Goal: Book appointment/travel/reservation

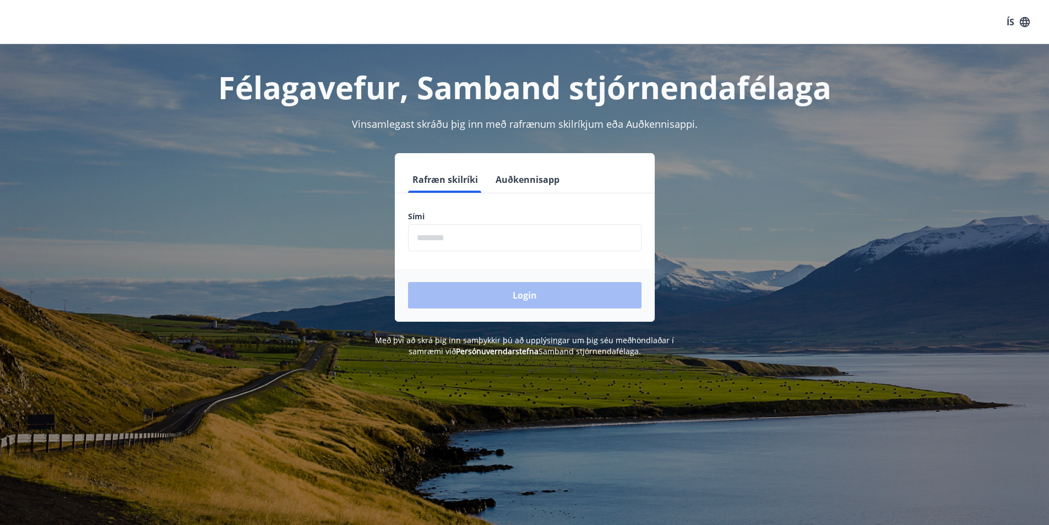
click at [443, 234] on input "phone" at bounding box center [524, 237] width 233 height 27
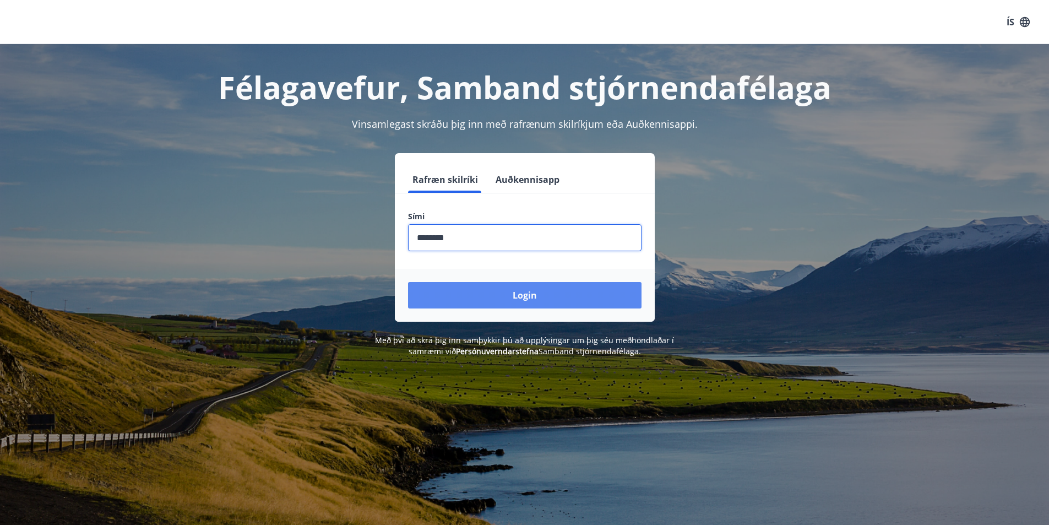
type input "********"
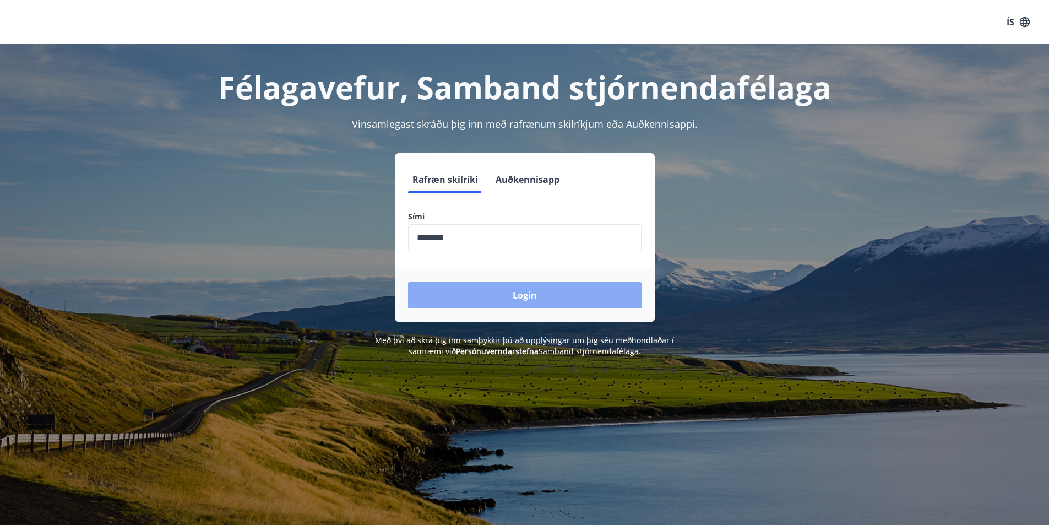
click at [511, 294] on button "Login" at bounding box center [524, 295] width 233 height 26
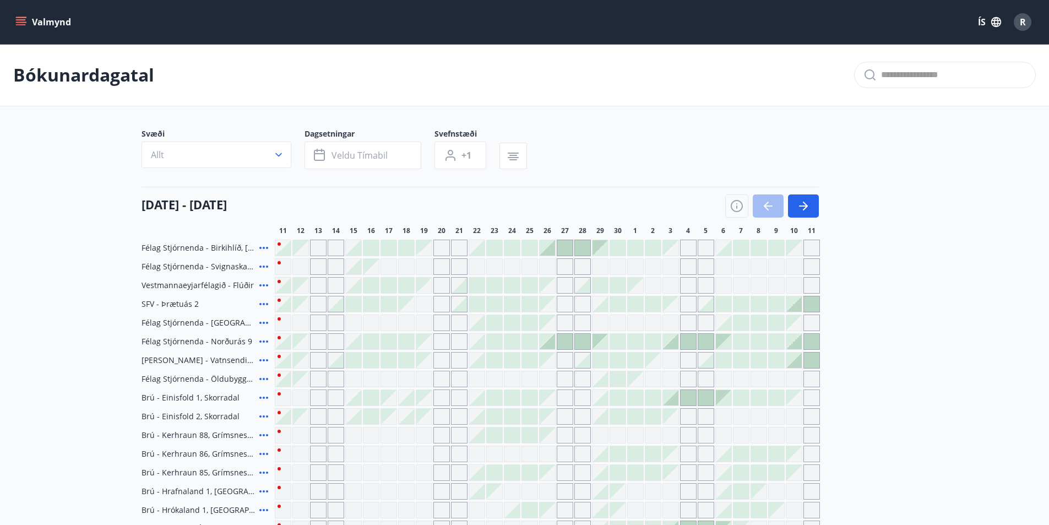
click at [18, 20] on icon "menu" at bounding box center [21, 19] width 10 height 1
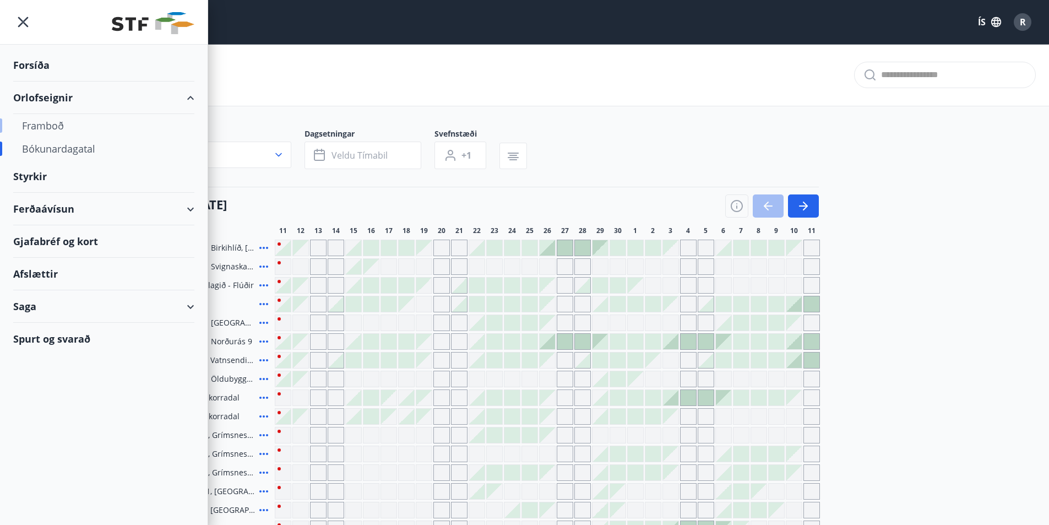
click at [51, 123] on div "Framboð" at bounding box center [103, 125] width 163 height 23
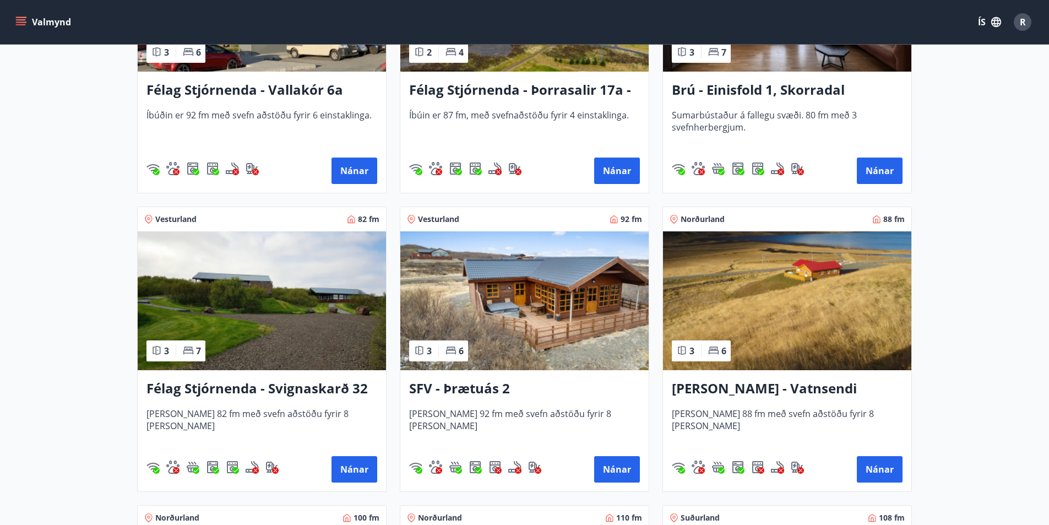
scroll to position [1816, 0]
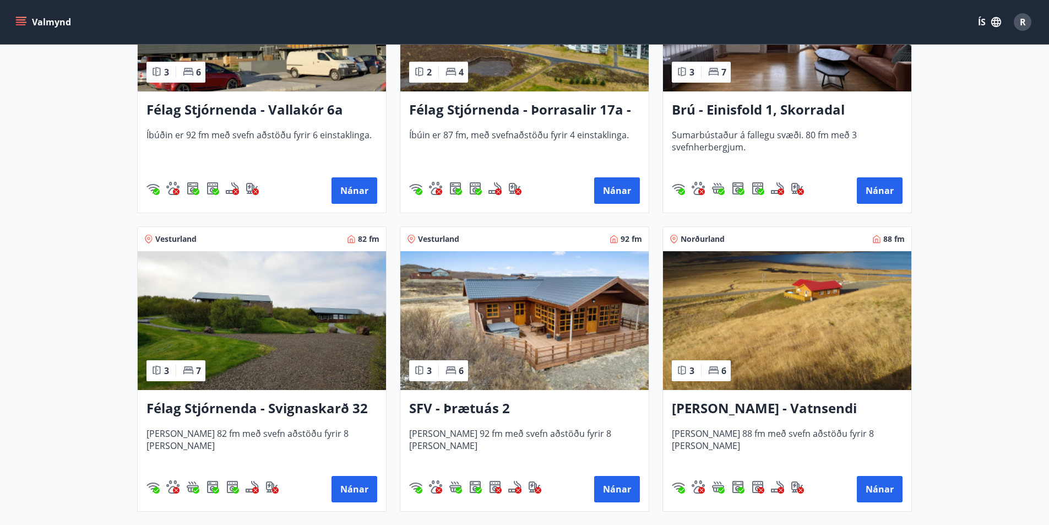
click at [204, 408] on h3 "Félag Stjórnenda - Svignaskarð 32" at bounding box center [261, 409] width 231 height 20
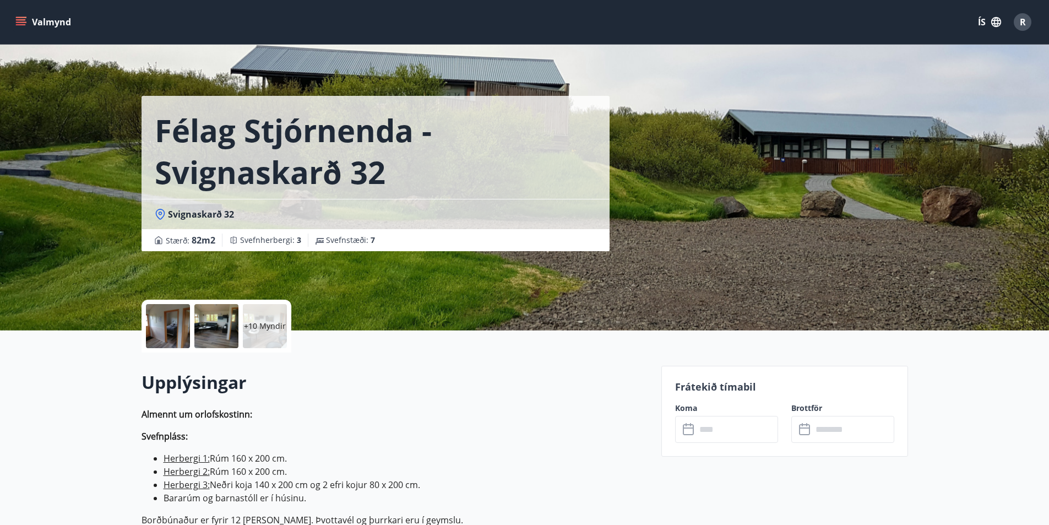
click at [168, 324] on div at bounding box center [168, 326] width 44 height 44
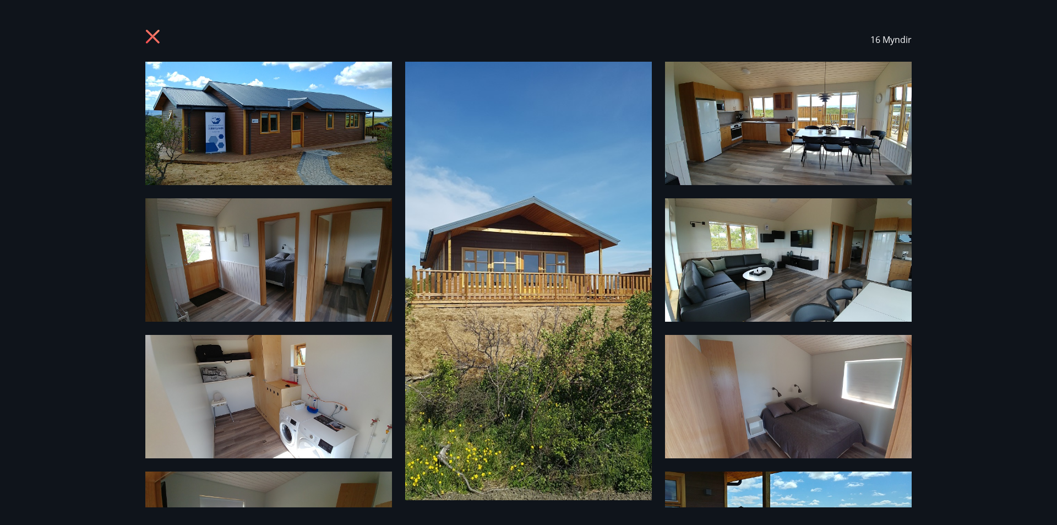
click at [151, 33] on icon at bounding box center [154, 38] width 18 height 18
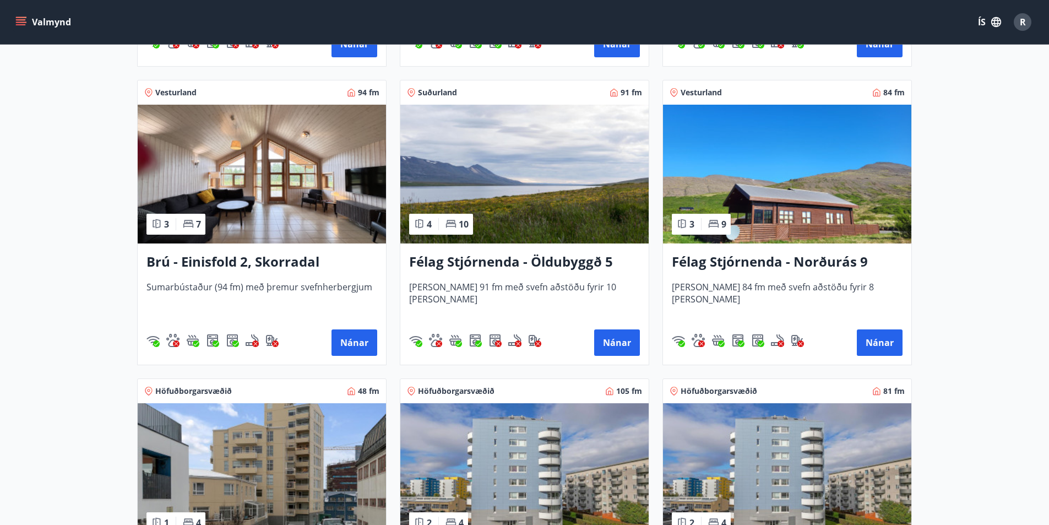
scroll to position [826, 0]
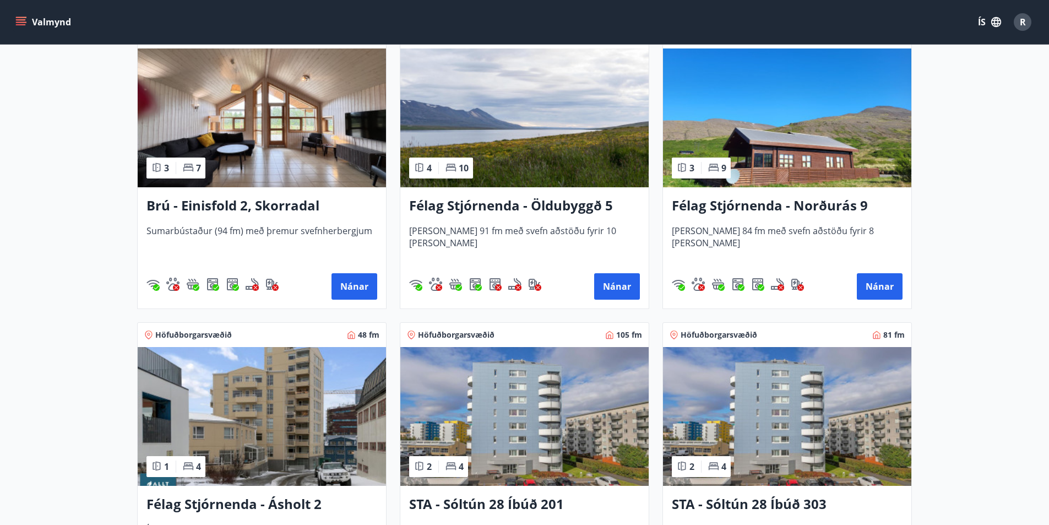
click at [532, 208] on h3 "Félag Stjórnenda - Öldubyggð 5" at bounding box center [524, 206] width 231 height 20
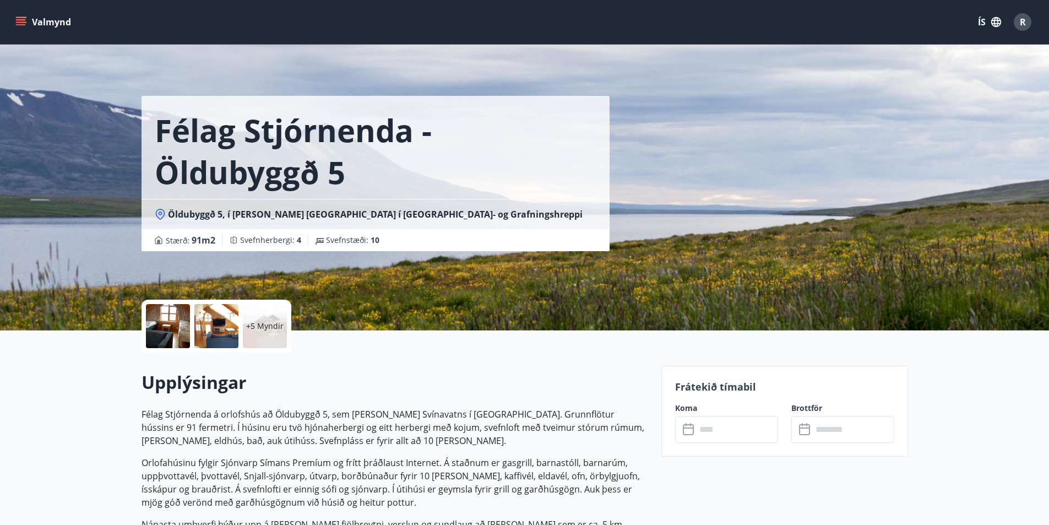
click at [166, 318] on div at bounding box center [168, 326] width 44 height 44
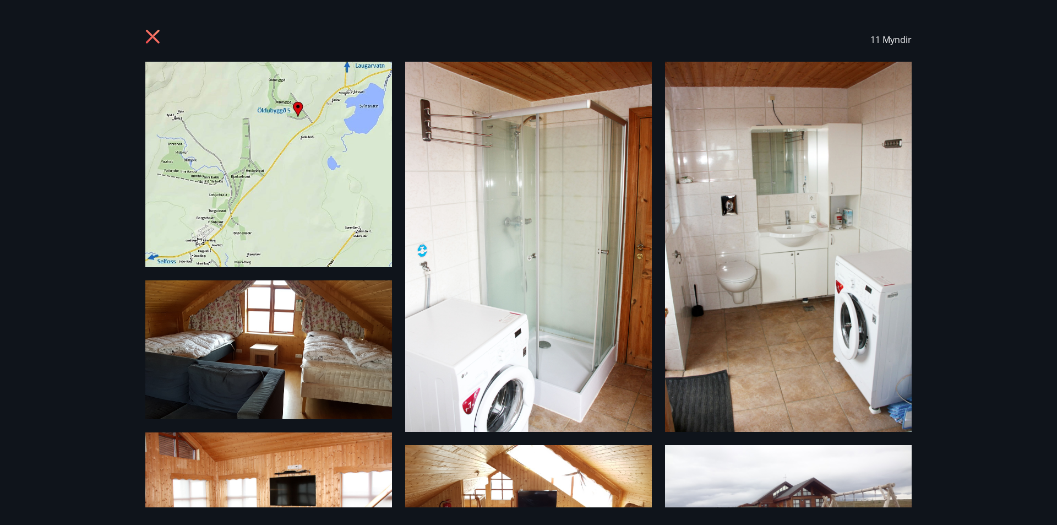
click at [154, 39] on icon at bounding box center [153, 37] width 14 height 14
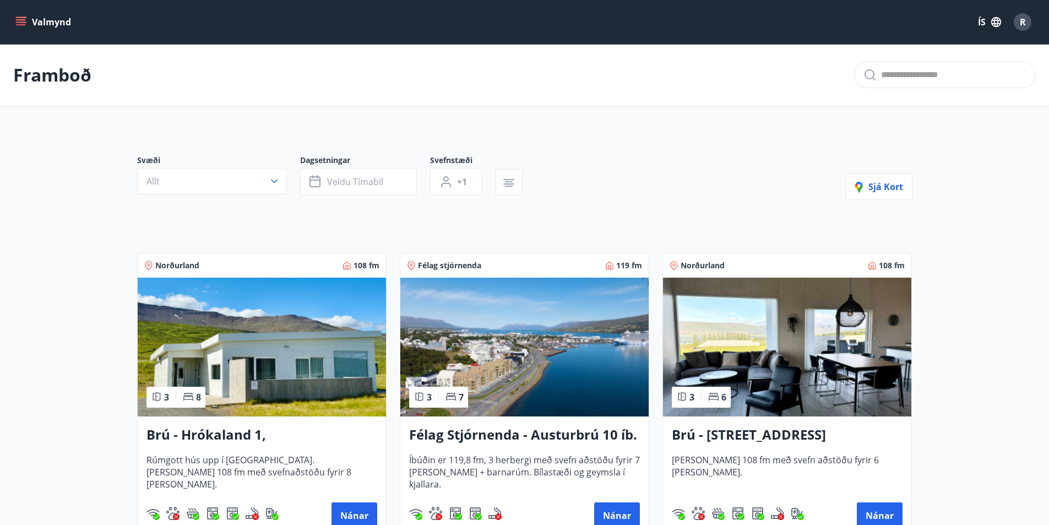
click at [21, 23] on icon "menu" at bounding box center [20, 22] width 11 height 11
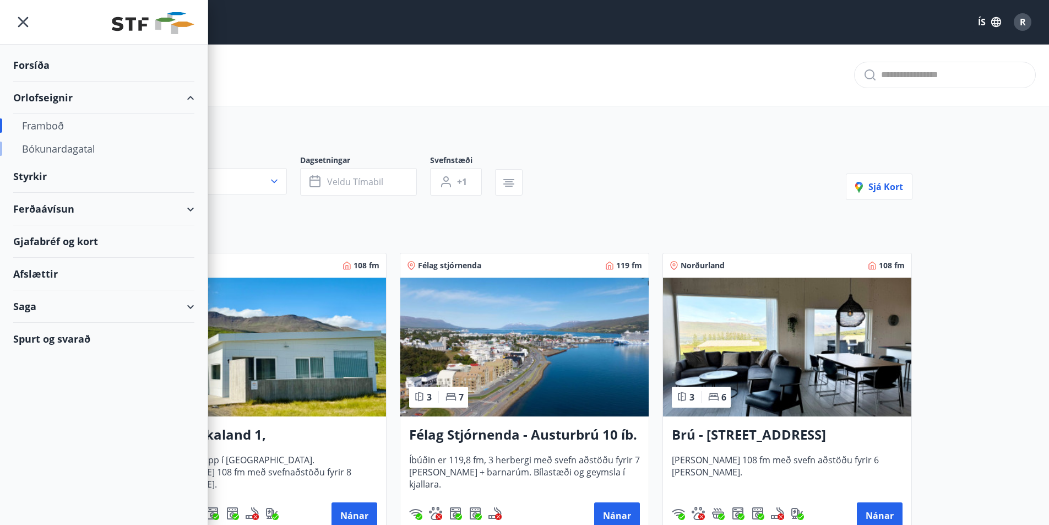
click at [59, 146] on div "Bókunardagatal" at bounding box center [103, 148] width 163 height 23
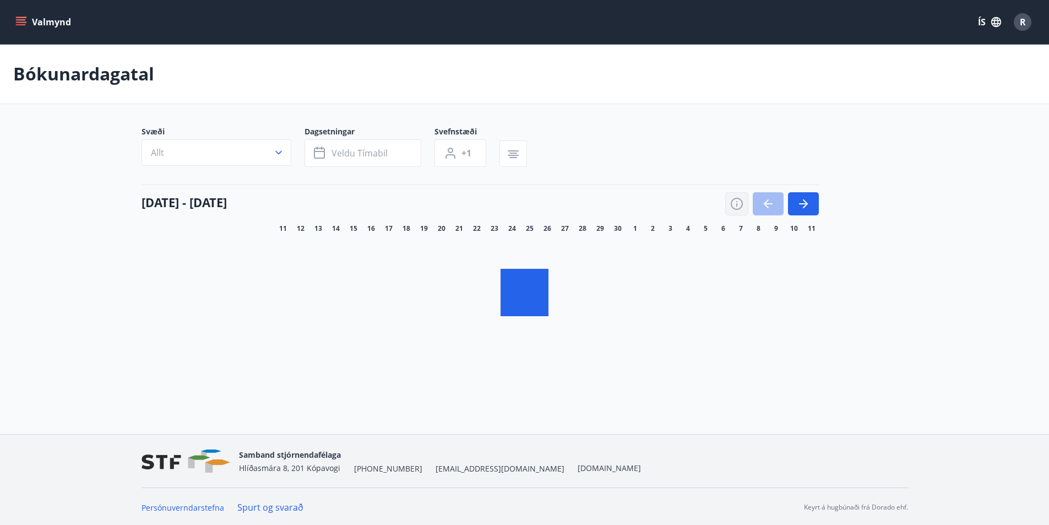
click at [741, 206] on icon "button" at bounding box center [736, 204] width 12 height 12
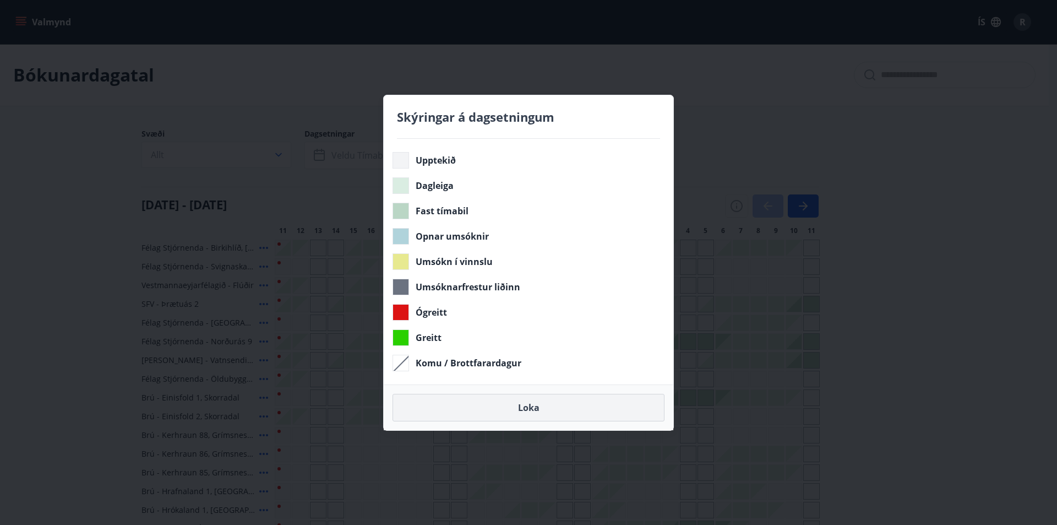
click at [533, 408] on button "Loka" at bounding box center [528, 408] width 272 height 28
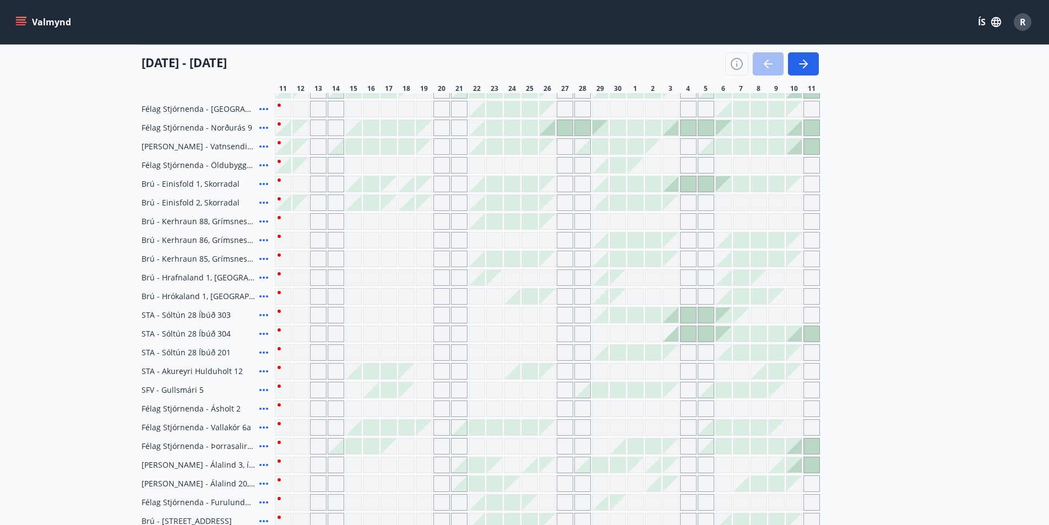
scroll to position [110, 0]
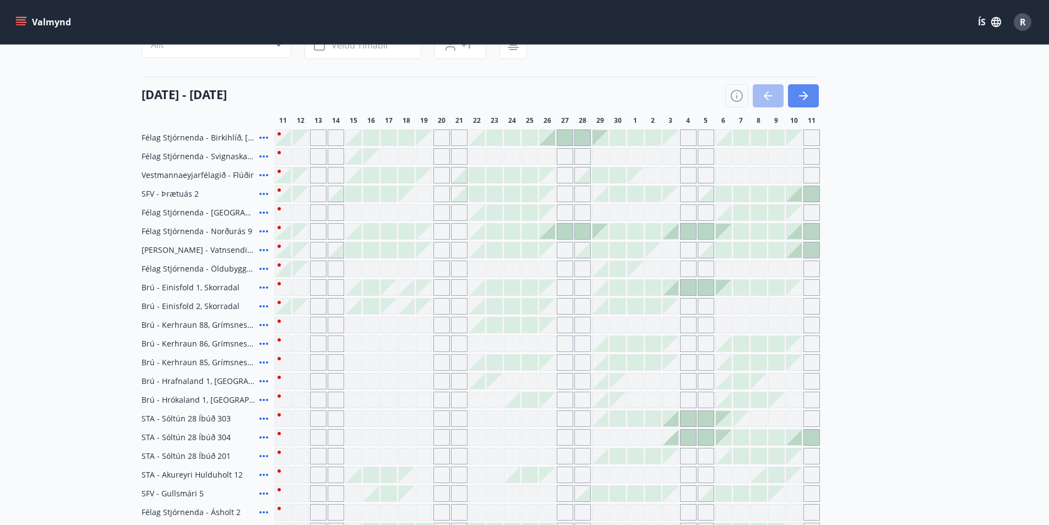
click at [802, 96] on icon "button" at bounding box center [803, 95] width 9 height 1
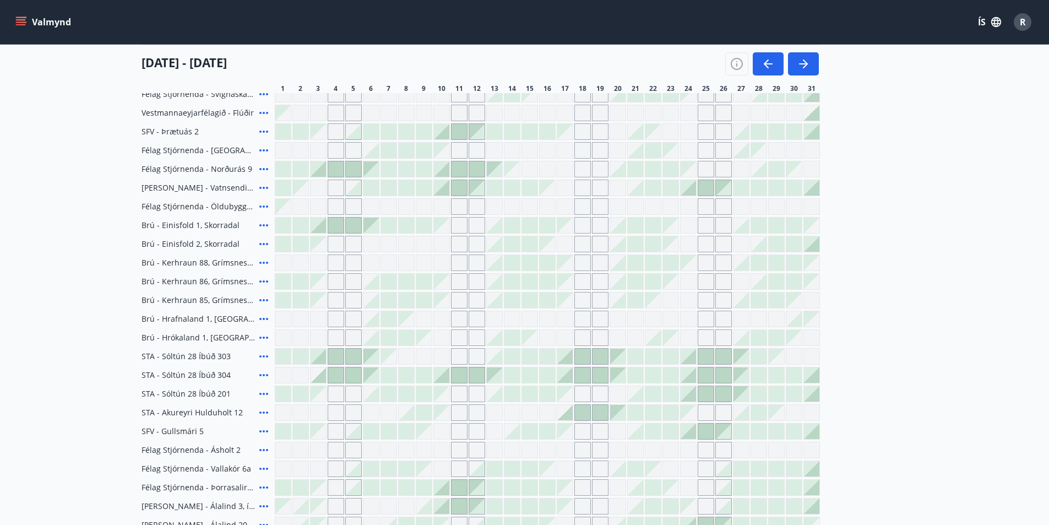
scroll to position [153, 0]
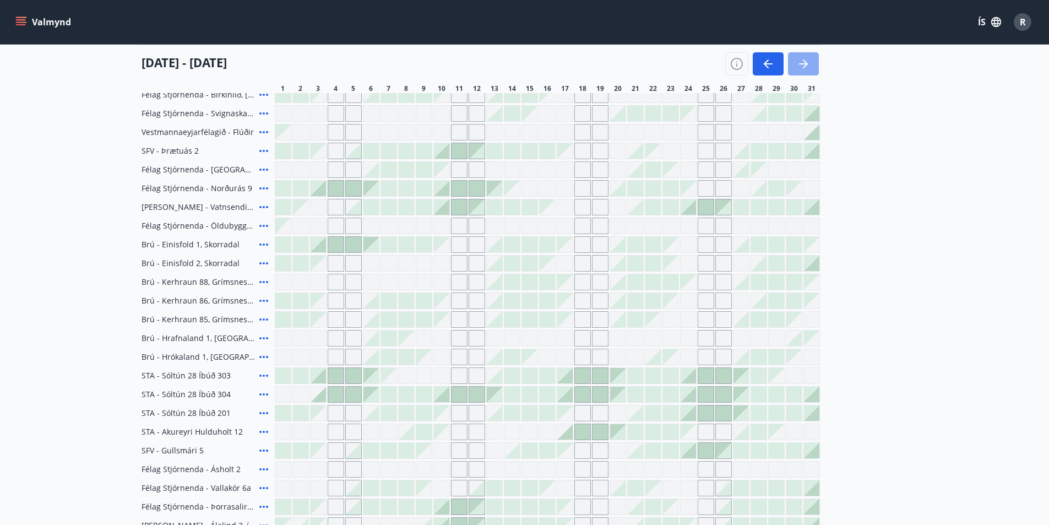
click at [812, 66] on button "button" at bounding box center [803, 63] width 31 height 23
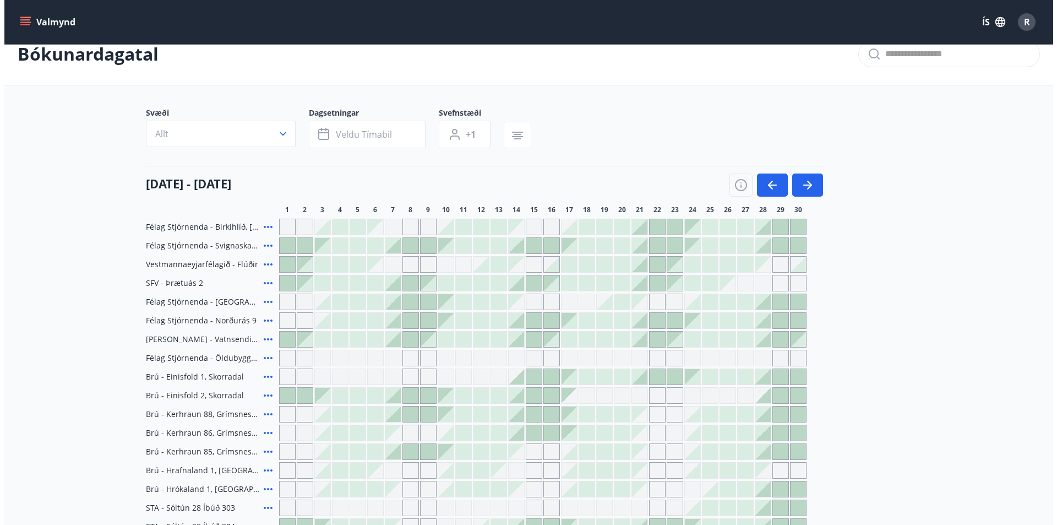
scroll to position [0, 0]
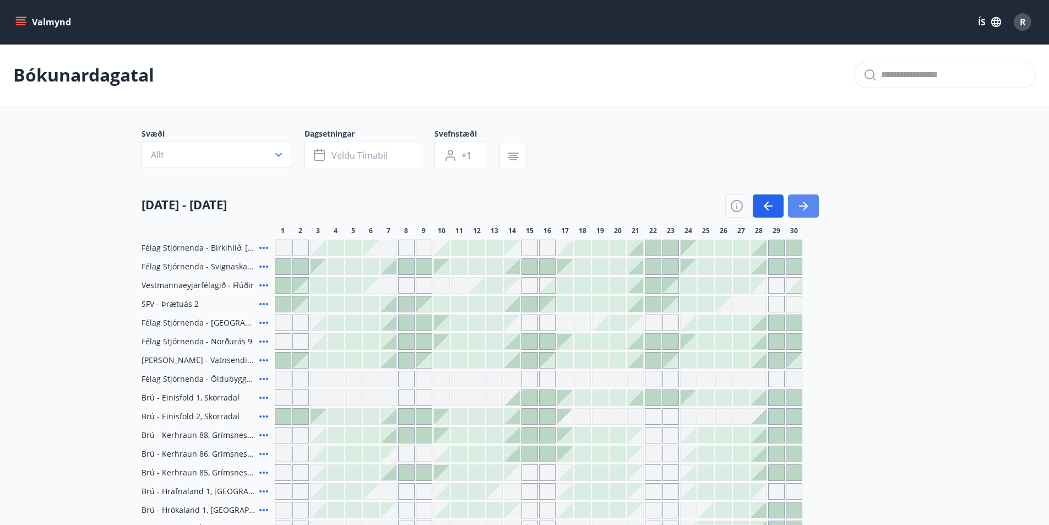
click at [812, 208] on button "button" at bounding box center [803, 205] width 31 height 23
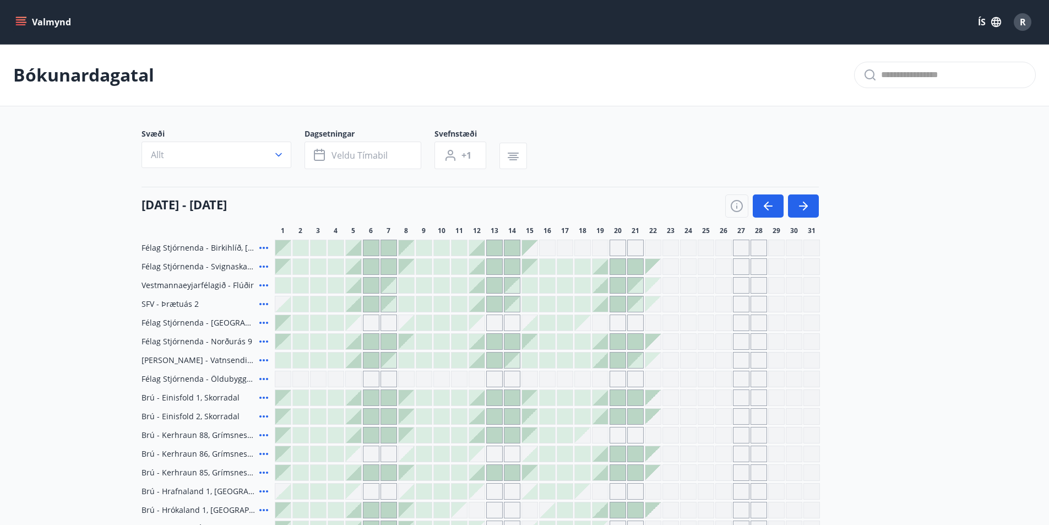
click at [1025, 25] on span "R" at bounding box center [1022, 22] width 6 height 12
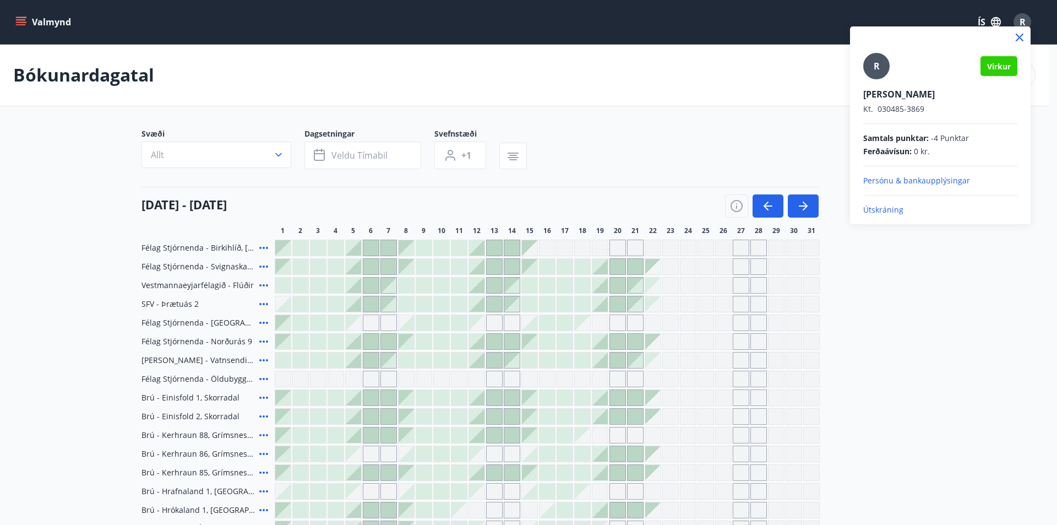
click at [1018, 39] on icon at bounding box center [1020, 38] width 8 height 8
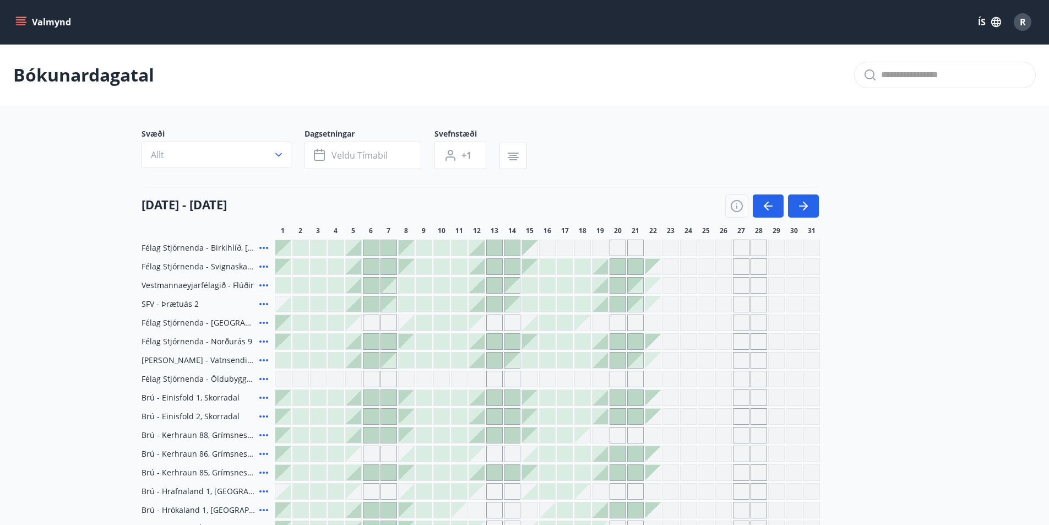
click at [1024, 24] on span "R" at bounding box center [1022, 22] width 6 height 12
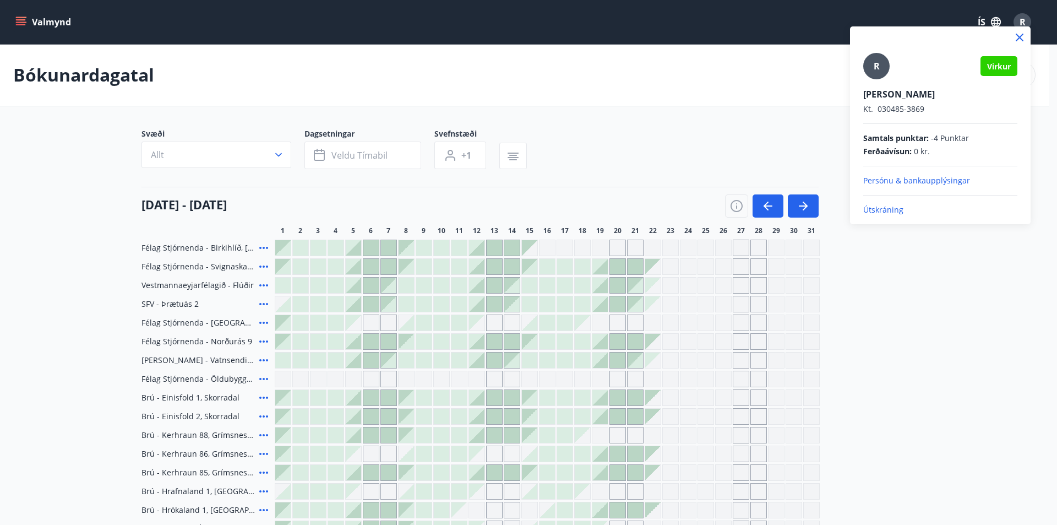
click at [876, 208] on p "Útskráning" at bounding box center [940, 209] width 154 height 11
